Goal: Find specific page/section: Find specific page/section

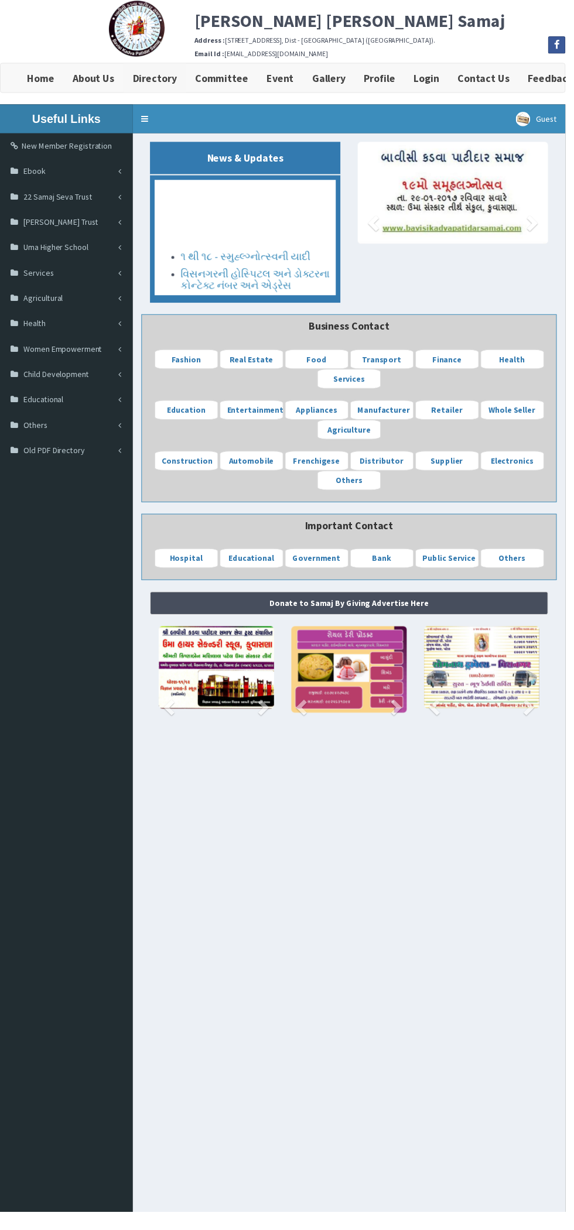
click at [157, 83] on b "Directory" at bounding box center [157, 79] width 44 height 13
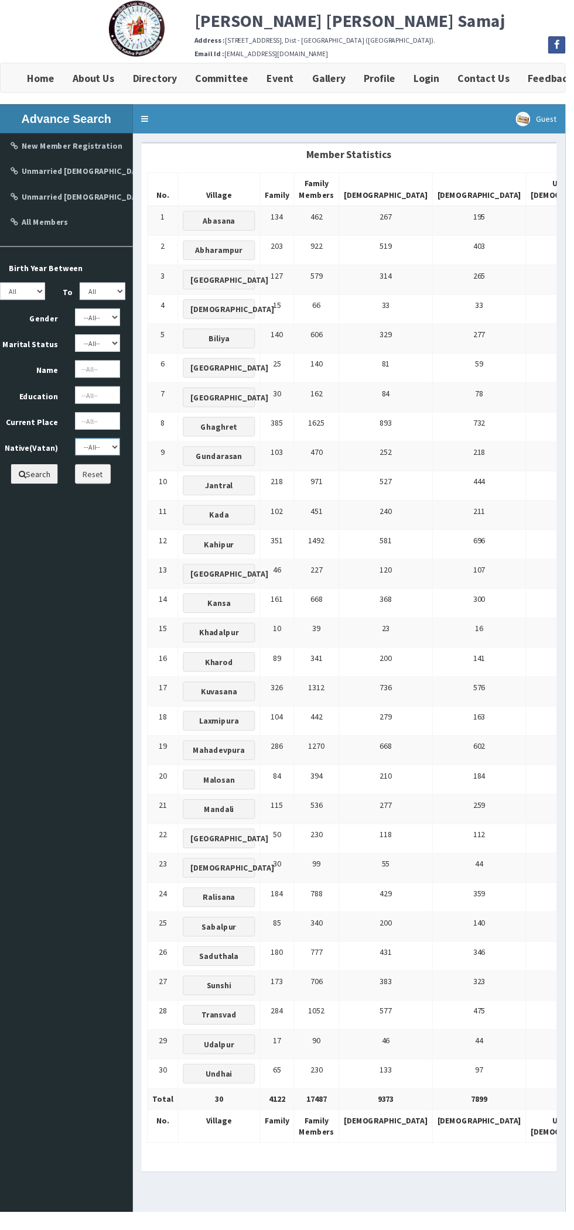
click at [95, 454] on select "--All-- Abasana Bamanava Abharampur Bakarpur [GEOGRAPHIC_DATA] [GEOGRAPHIC_DATA…" at bounding box center [99, 454] width 46 height 18
select select "Biliya"
click at [76, 445] on select "--All-- Abasana Bamanava Abharampur Bakarpur [GEOGRAPHIC_DATA] [GEOGRAPHIC_DATA…" at bounding box center [99, 454] width 46 height 18
click at [32, 478] on button "Search" at bounding box center [34, 481] width 47 height 20
